Goal: Task Accomplishment & Management: Use online tool/utility

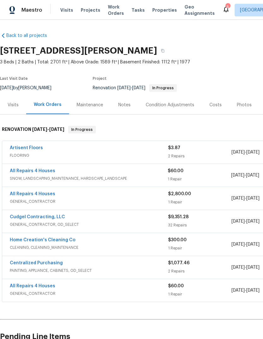
click at [92, 10] on span "Projects" at bounding box center [91, 10] width 20 height 6
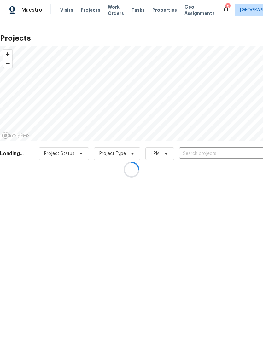
click at [209, 152] on div at bounding box center [131, 169] width 263 height 339
click at [204, 154] on div at bounding box center [131, 169] width 263 height 339
click at [230, 153] on div at bounding box center [131, 169] width 263 height 339
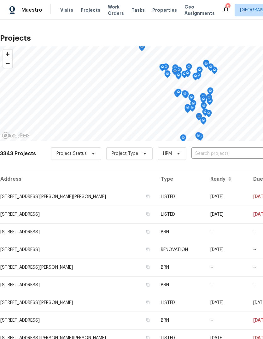
click at [214, 154] on input "text" at bounding box center [227, 154] width 72 height 10
type input "deerpath"
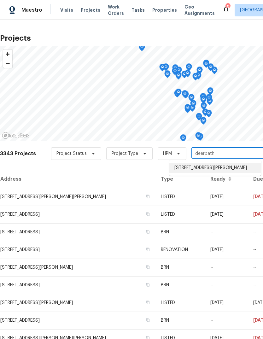
click at [216, 169] on li "19 Deerpath Dr, Saint Peters, MO 63376" at bounding box center [215, 168] width 92 height 10
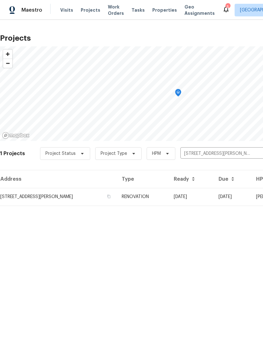
click at [165, 198] on td "RENOVATION" at bounding box center [143, 197] width 52 height 18
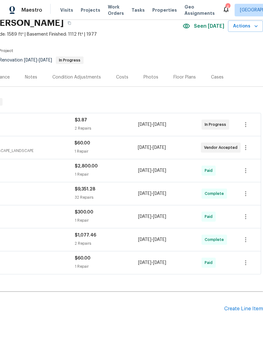
scroll to position [28, 93]
click at [251, 311] on div "Create Line Item" at bounding box center [243, 309] width 39 height 6
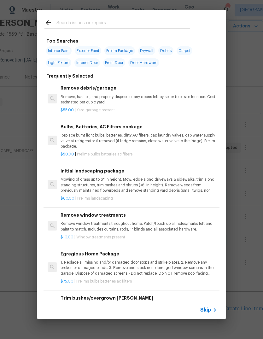
click at [210, 312] on span "Skip" at bounding box center [205, 310] width 11 height 6
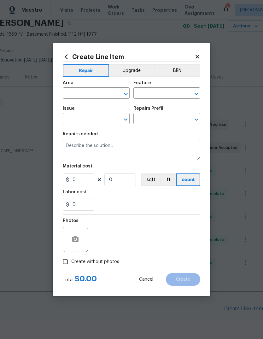
click at [98, 95] on input "text" at bounding box center [87, 94] width 49 height 10
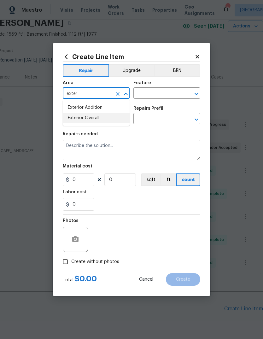
click at [108, 120] on li "Exterior Overall" at bounding box center [96, 118] width 67 height 10
type input "Exterior Overall"
click at [160, 92] on input "text" at bounding box center [157, 94] width 49 height 10
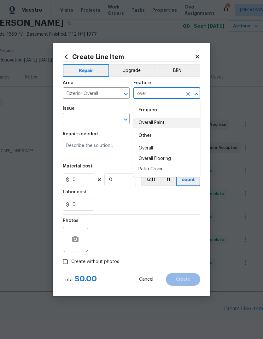
click at [169, 126] on li "Overall Paint" at bounding box center [166, 123] width 67 height 10
type input "Overall Paint"
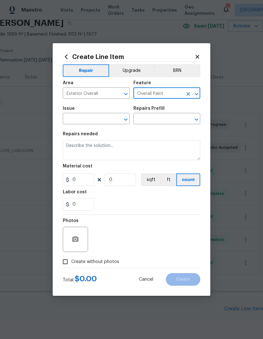
click at [98, 119] on input "text" at bounding box center [87, 119] width 49 height 10
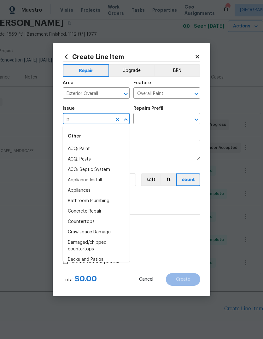
type input "pa"
click at [196, 54] on icon at bounding box center [198, 57] width 6 height 6
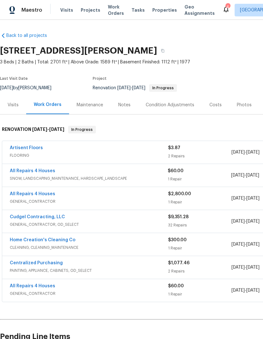
scroll to position [0, 0]
